Goal: Book appointment/travel/reservation

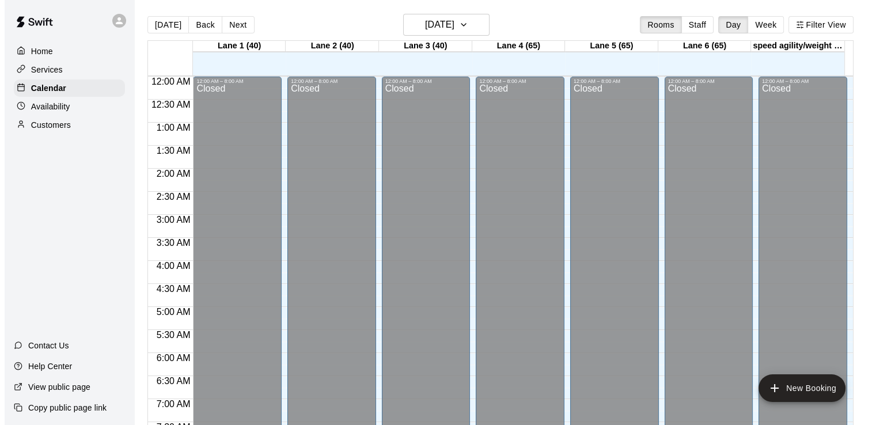
scroll to position [708, 0]
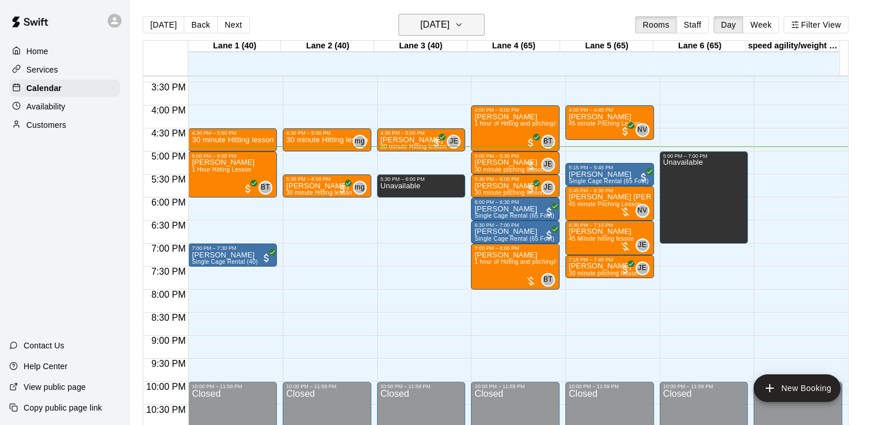
click at [399, 33] on button "[DATE]" at bounding box center [442, 25] width 86 height 22
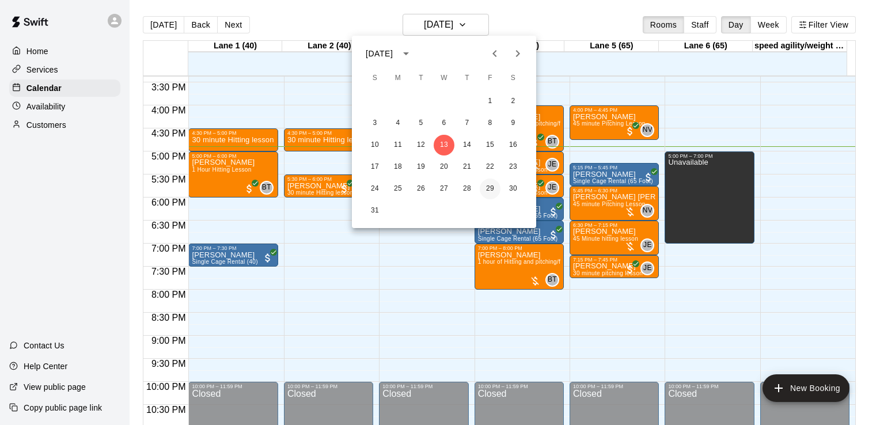
click at [489, 193] on button "29" at bounding box center [490, 189] width 21 height 21
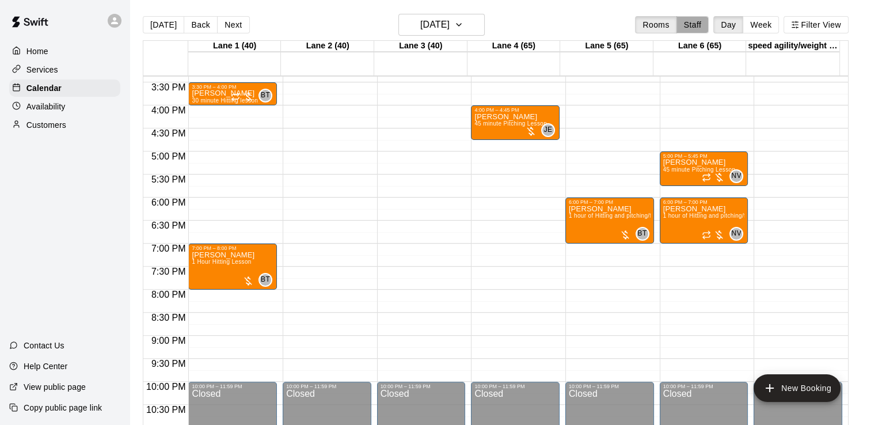
click at [704, 16] on button "Staff" at bounding box center [693, 24] width 33 height 17
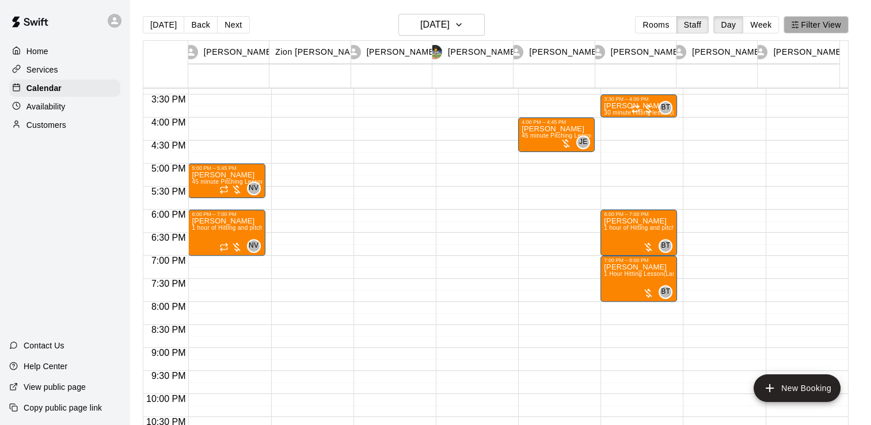
click at [836, 29] on button "Filter View" at bounding box center [816, 24] width 64 height 17
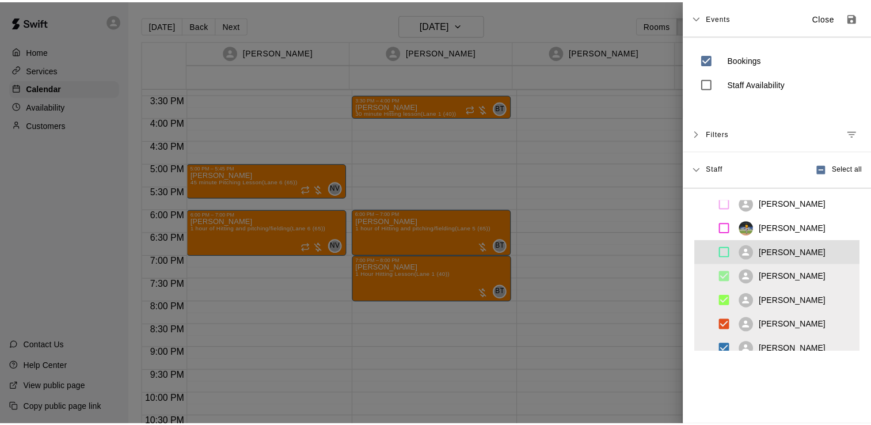
scroll to position [41, 0]
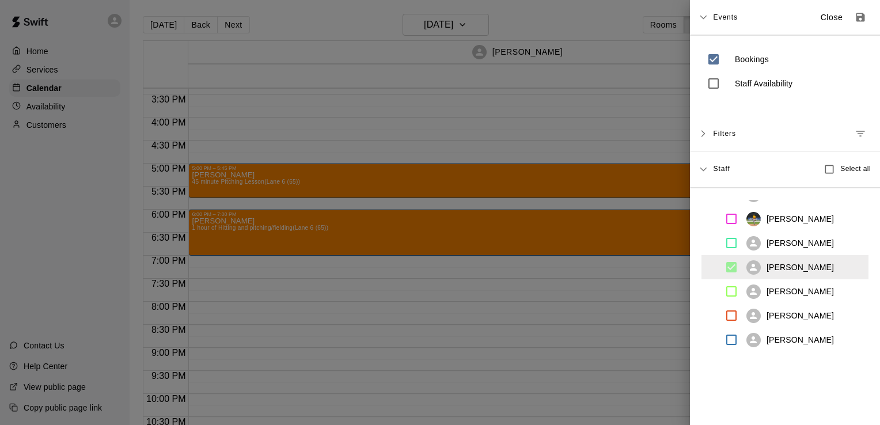
drag, startPoint x: 815, startPoint y: 10, endPoint x: 663, endPoint y: 10, distance: 151.5
click at [663, 10] on div at bounding box center [440, 212] width 880 height 425
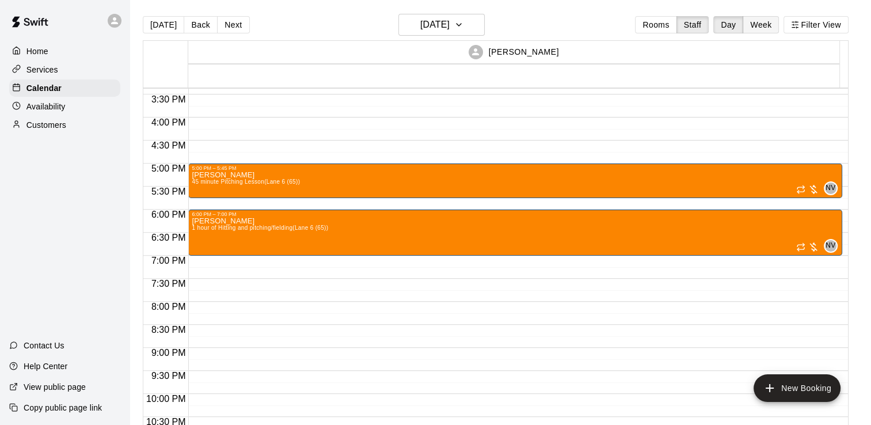
click at [762, 22] on button "Week" at bounding box center [761, 24] width 36 height 17
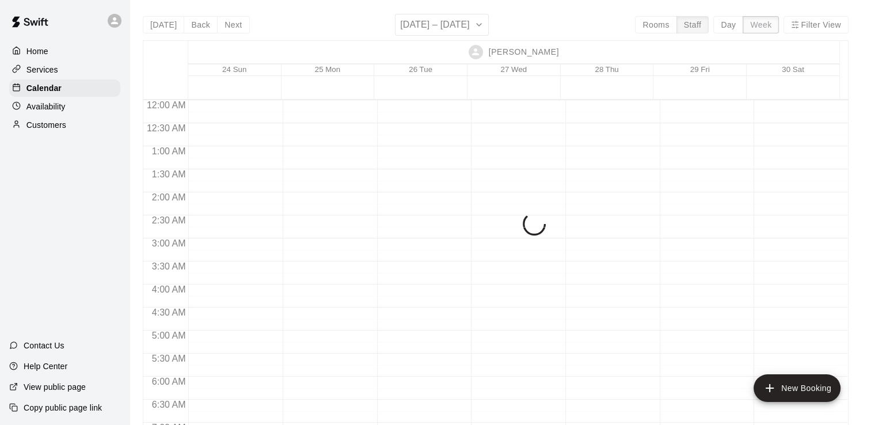
scroll to position [766, 0]
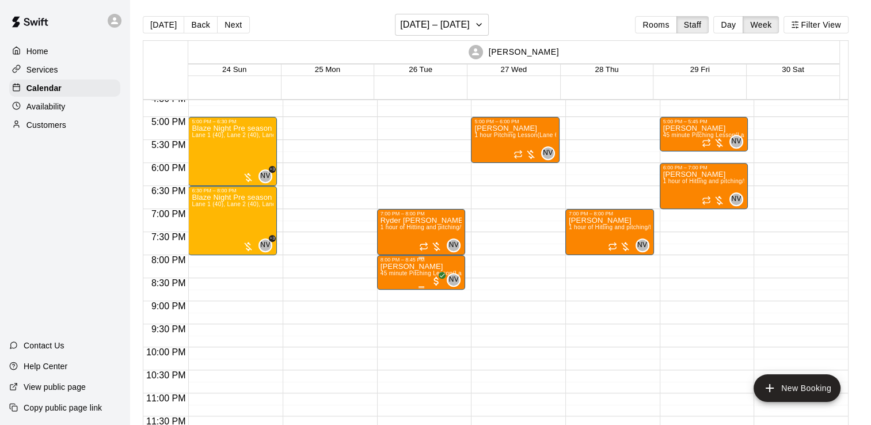
click at [405, 267] on p "[PERSON_NAME]" at bounding box center [422, 267] width 82 height 0
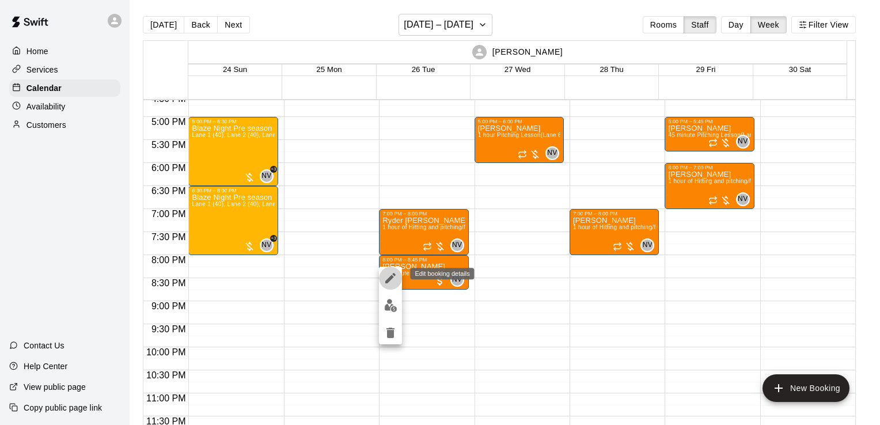
click at [394, 278] on icon "edit" at bounding box center [391, 278] width 14 height 14
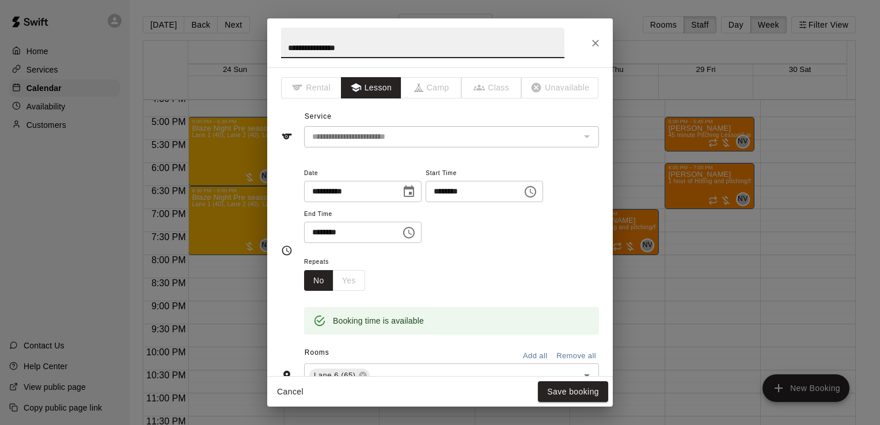
click at [414, 188] on icon "Choose date, selected date is Aug 26, 2025" at bounding box center [409, 191] width 10 height 12
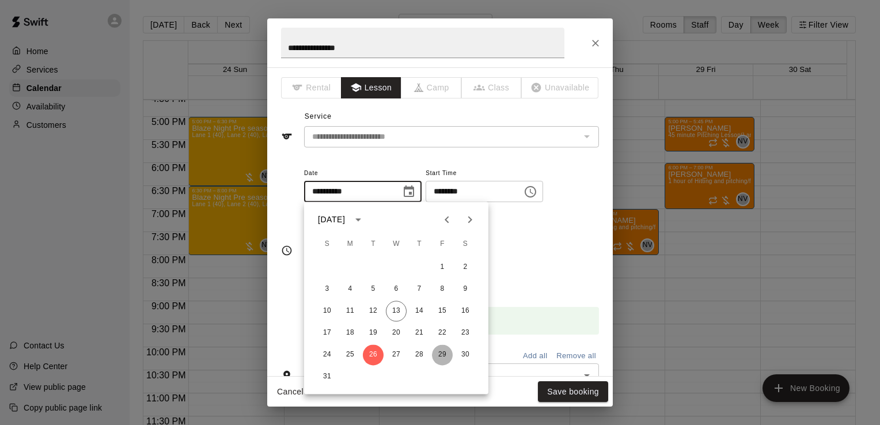
click at [445, 350] on button "29" at bounding box center [442, 354] width 21 height 21
type input "**********"
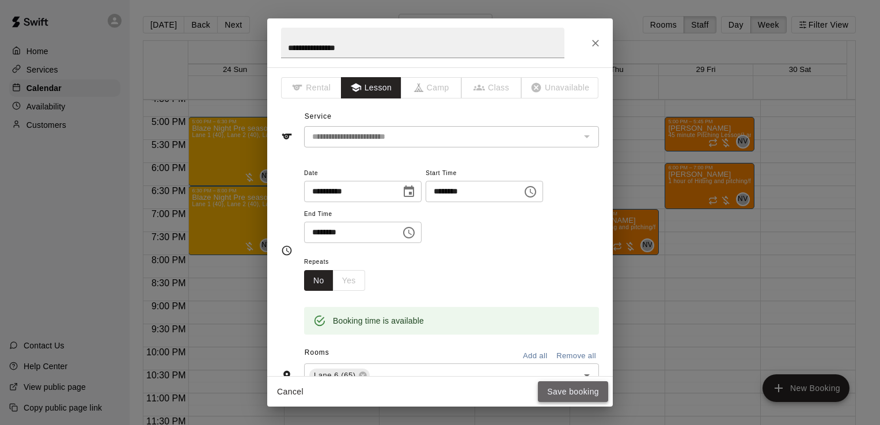
click at [570, 398] on button "Save booking" at bounding box center [573, 391] width 70 height 21
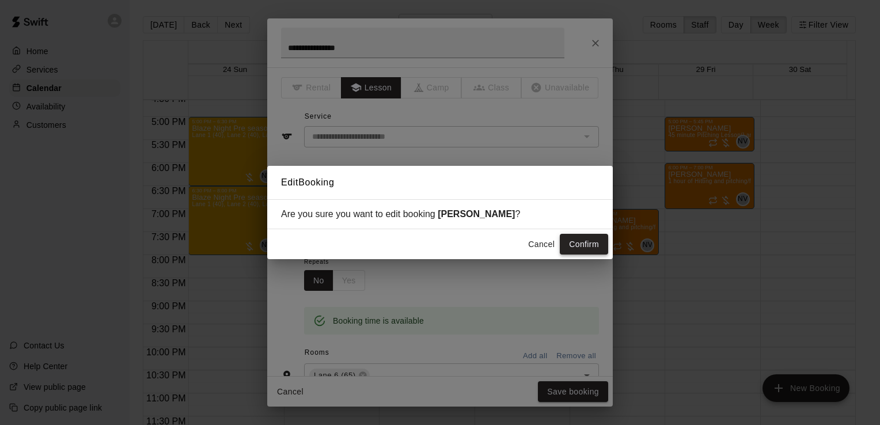
click at [587, 241] on button "Confirm" at bounding box center [584, 244] width 48 height 21
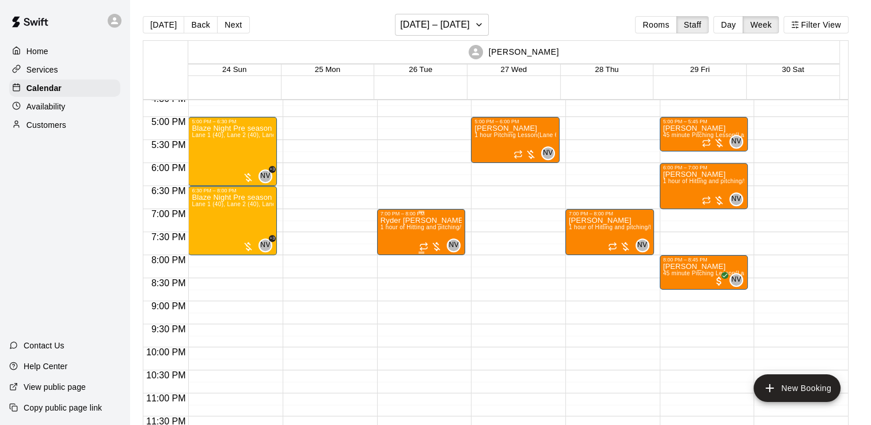
click at [445, 222] on div "Ryder [PERSON_NAME] 1 hour of Hitting and pitching/fielding (Lane 6 (65))" at bounding box center [422, 429] width 82 height 425
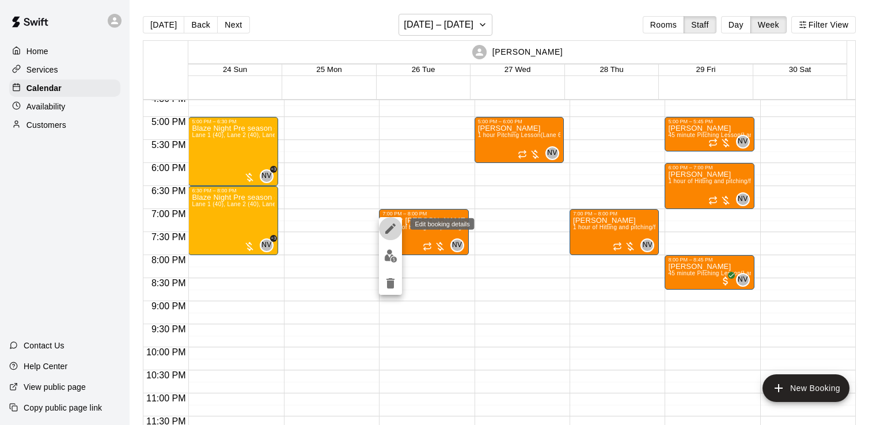
click at [396, 222] on icon "edit" at bounding box center [391, 229] width 14 height 14
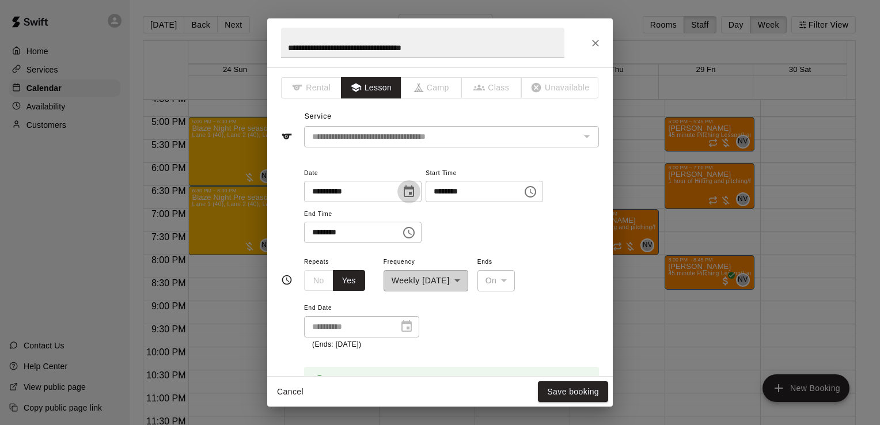
click at [416, 195] on icon "Choose date, selected date is Aug 26, 2025" at bounding box center [409, 192] width 14 height 14
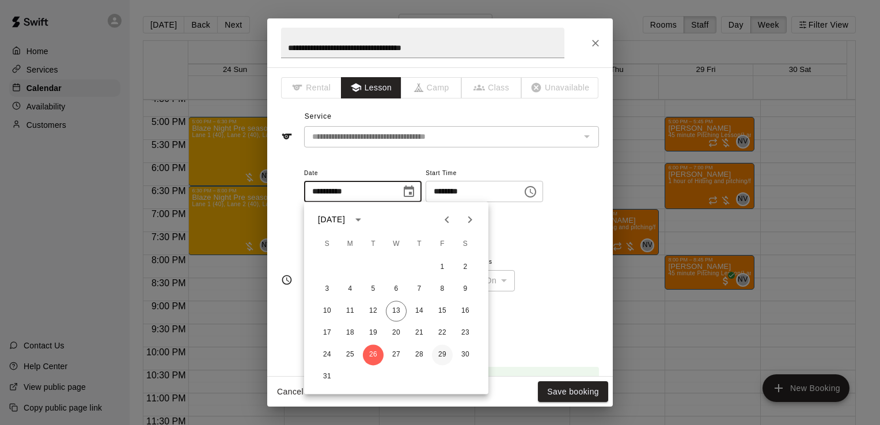
click at [443, 356] on button "29" at bounding box center [442, 354] width 21 height 21
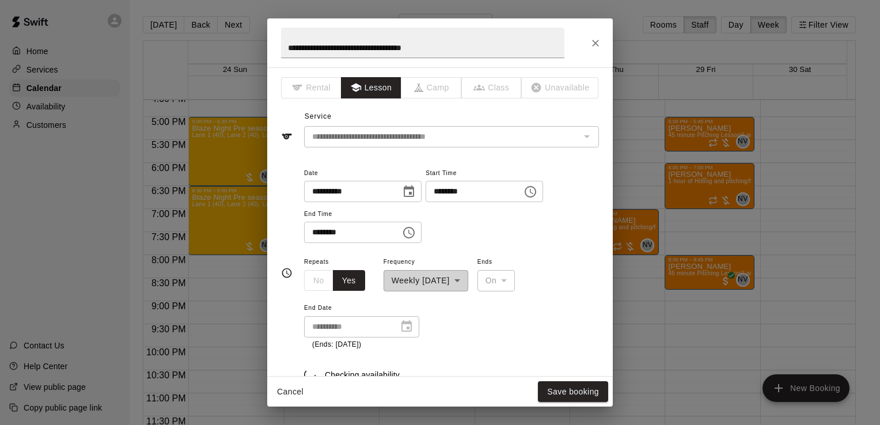
type input "**********"
click at [561, 394] on button "Save booking" at bounding box center [573, 391] width 70 height 21
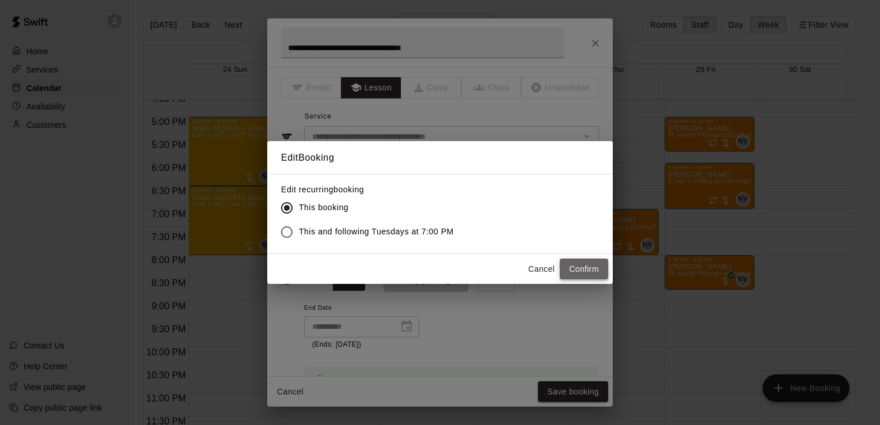
click at [593, 276] on button "Confirm" at bounding box center [584, 269] width 48 height 21
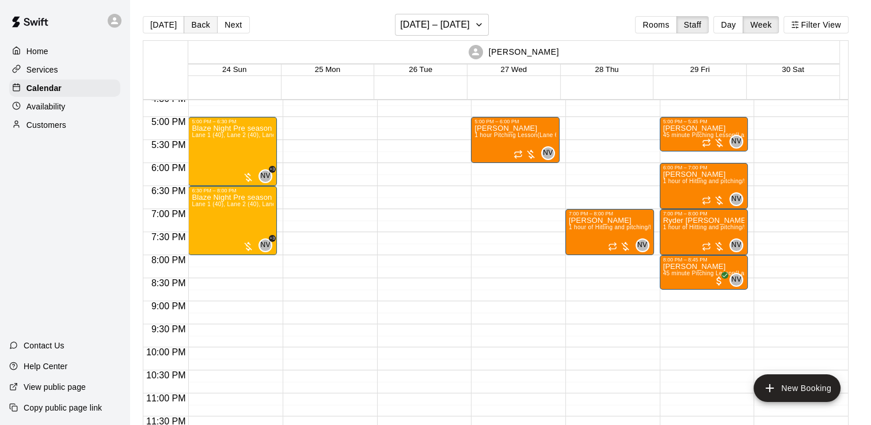
drag, startPoint x: 261, startPoint y: 48, endPoint x: 192, endPoint y: 21, distance: 74.2
click at [192, 21] on div "[DATE] Back Next [DATE] – [DATE] Rooms Staff Day Week Filter View [PERSON_NAME]…" at bounding box center [496, 226] width 706 height 425
click at [196, 27] on button "Back" at bounding box center [201, 24] width 34 height 17
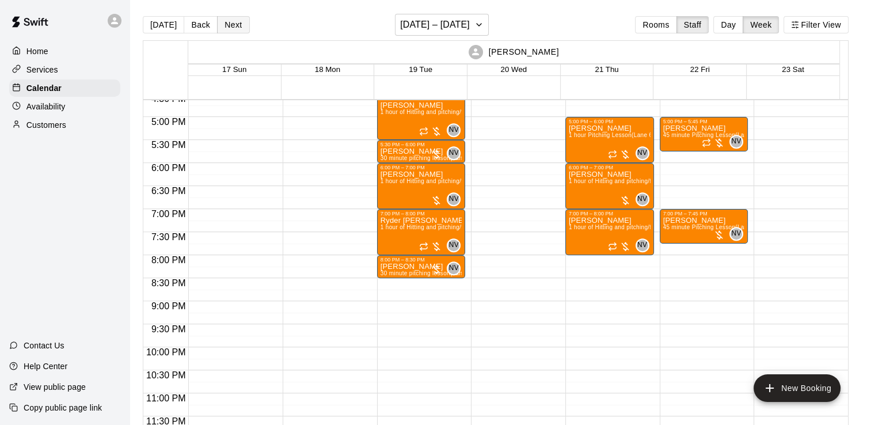
click at [235, 26] on button "Next" at bounding box center [233, 24] width 32 height 17
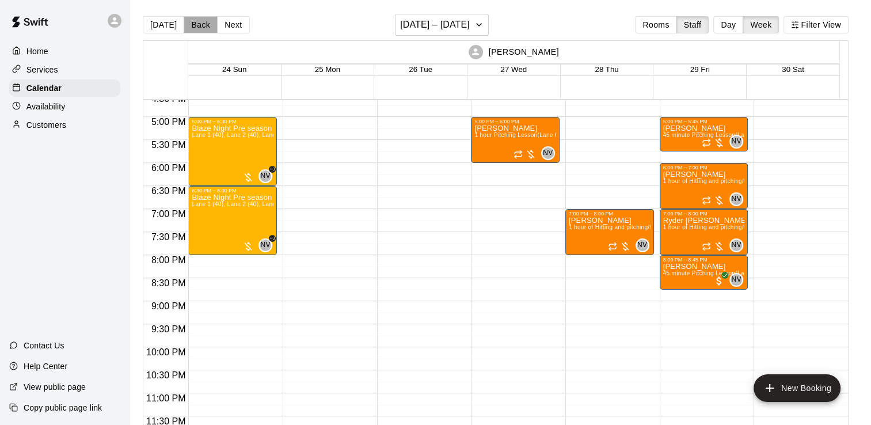
click at [193, 17] on button "Back" at bounding box center [201, 24] width 34 height 17
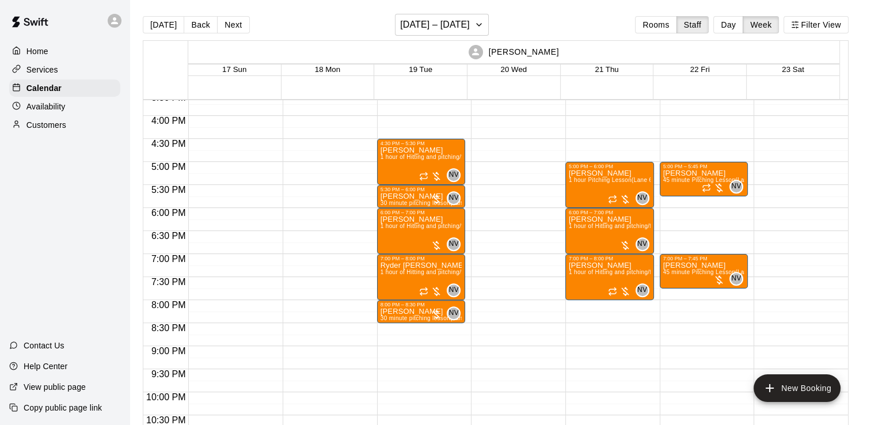
scroll to position [720, 0]
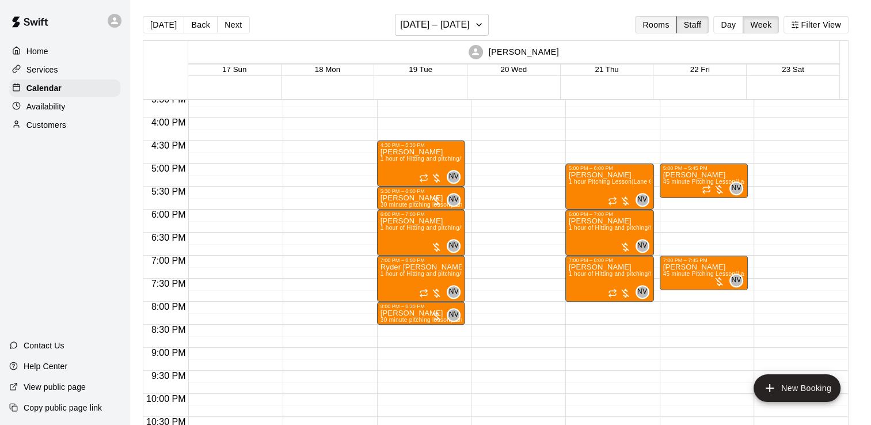
click at [673, 20] on button "Rooms" at bounding box center [655, 24] width 41 height 17
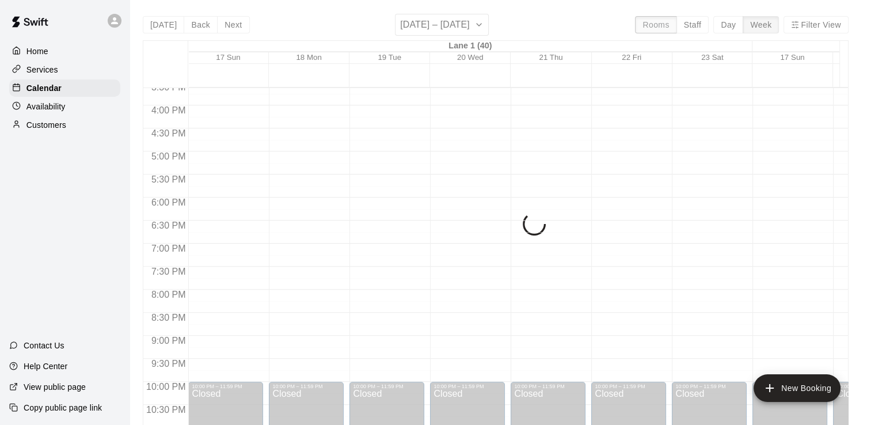
scroll to position [708, 0]
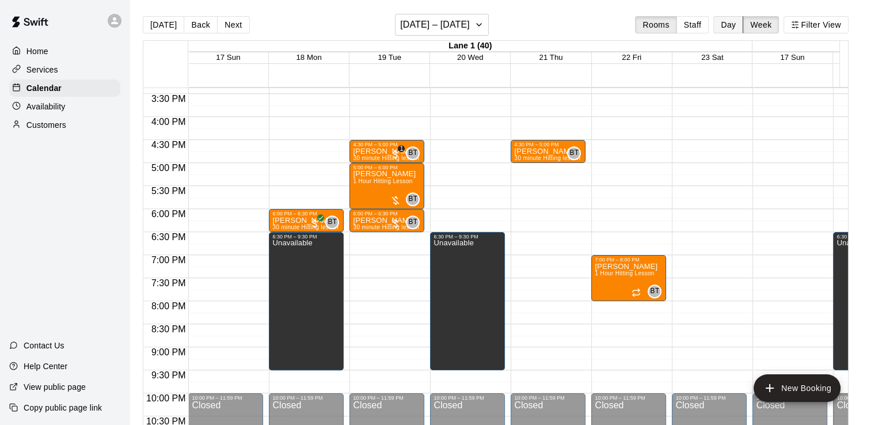
click at [743, 29] on button "Day" at bounding box center [729, 24] width 30 height 17
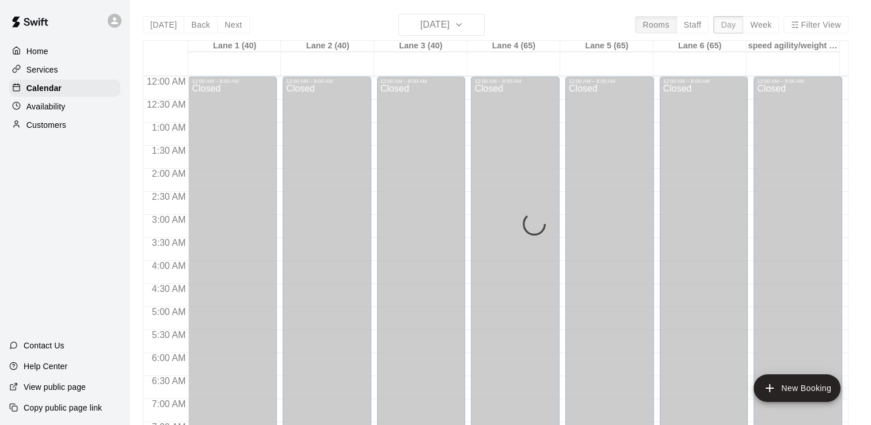
scroll to position [743, 0]
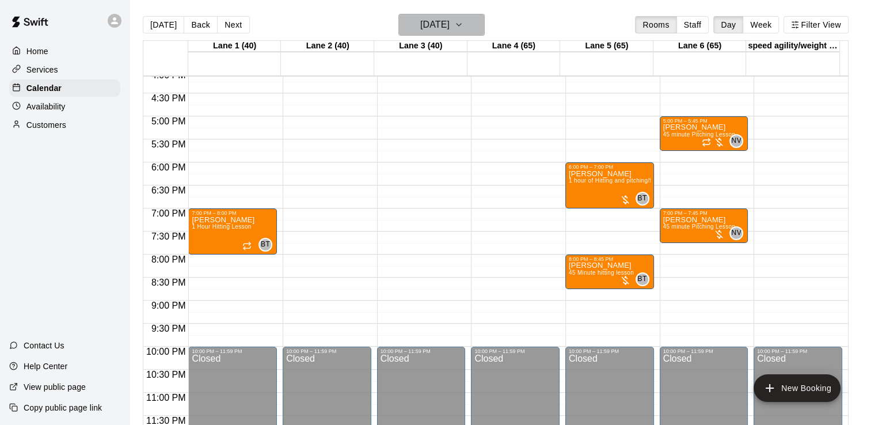
click at [439, 17] on h6 "[DATE]" at bounding box center [434, 25] width 29 height 16
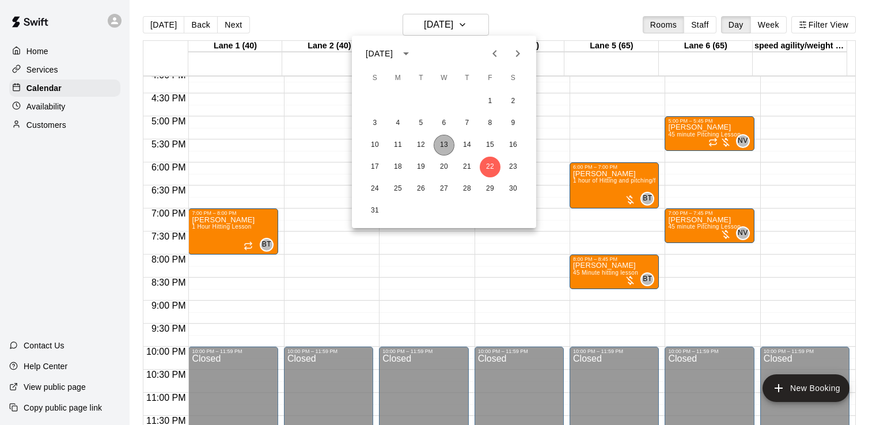
click at [435, 149] on button "13" at bounding box center [444, 145] width 21 height 21
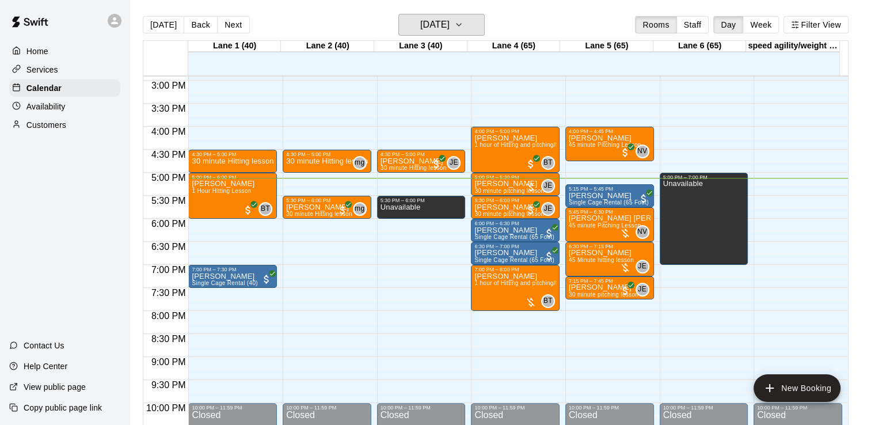
scroll to position [681, 0]
